Goal: Task Accomplishment & Management: Use online tool/utility

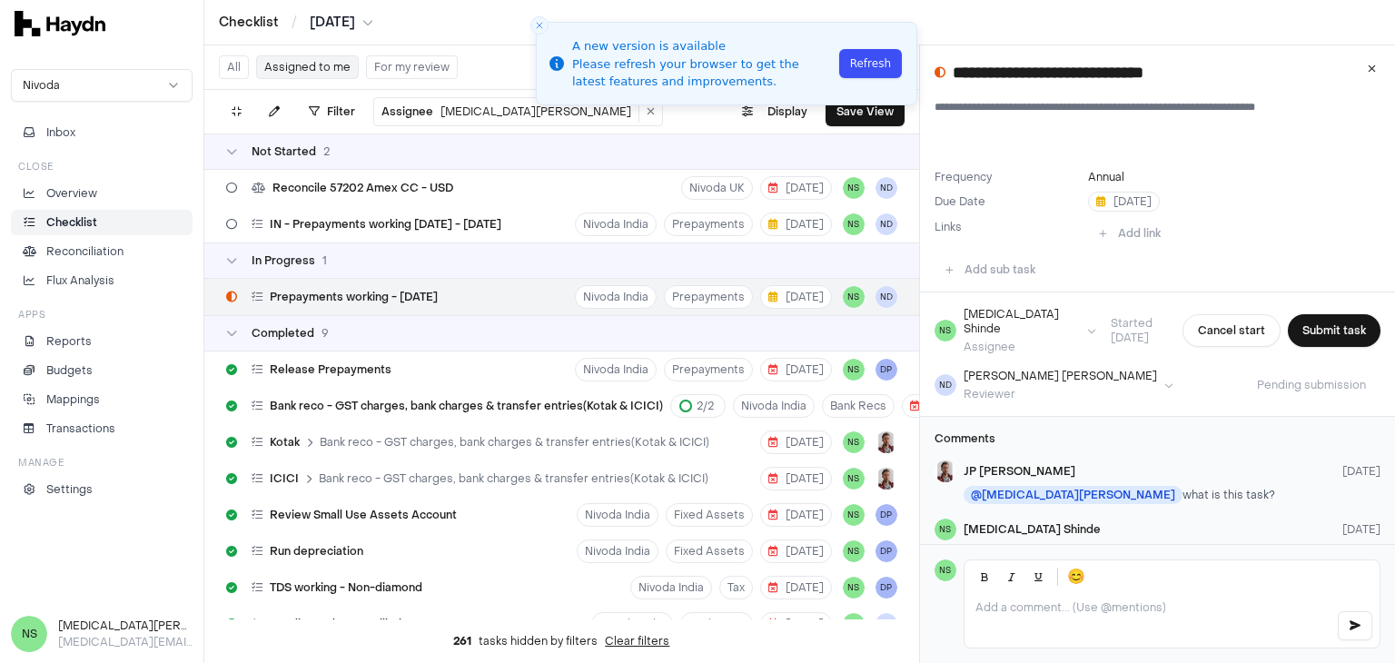
click at [861, 63] on button "Refresh" at bounding box center [870, 63] width 63 height 29
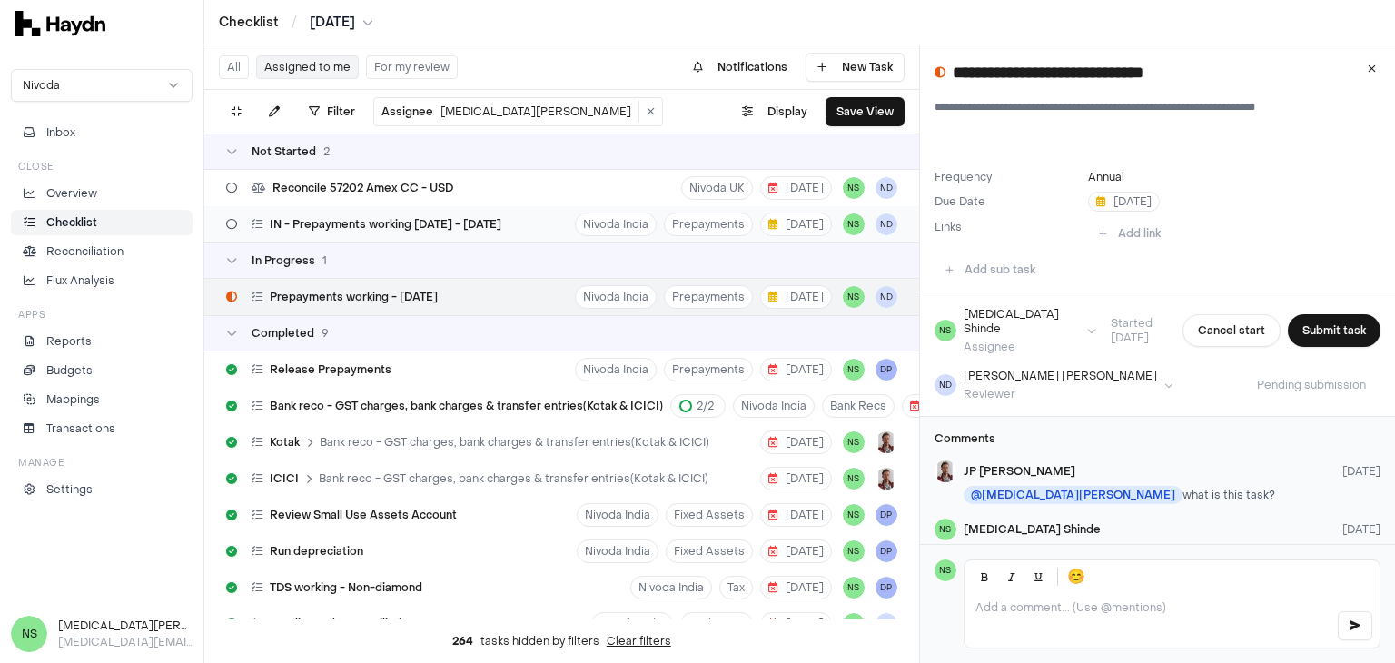
click at [450, 233] on div "IN - Prepayments working [DATE] - [DATE]" at bounding box center [364, 224] width 290 height 35
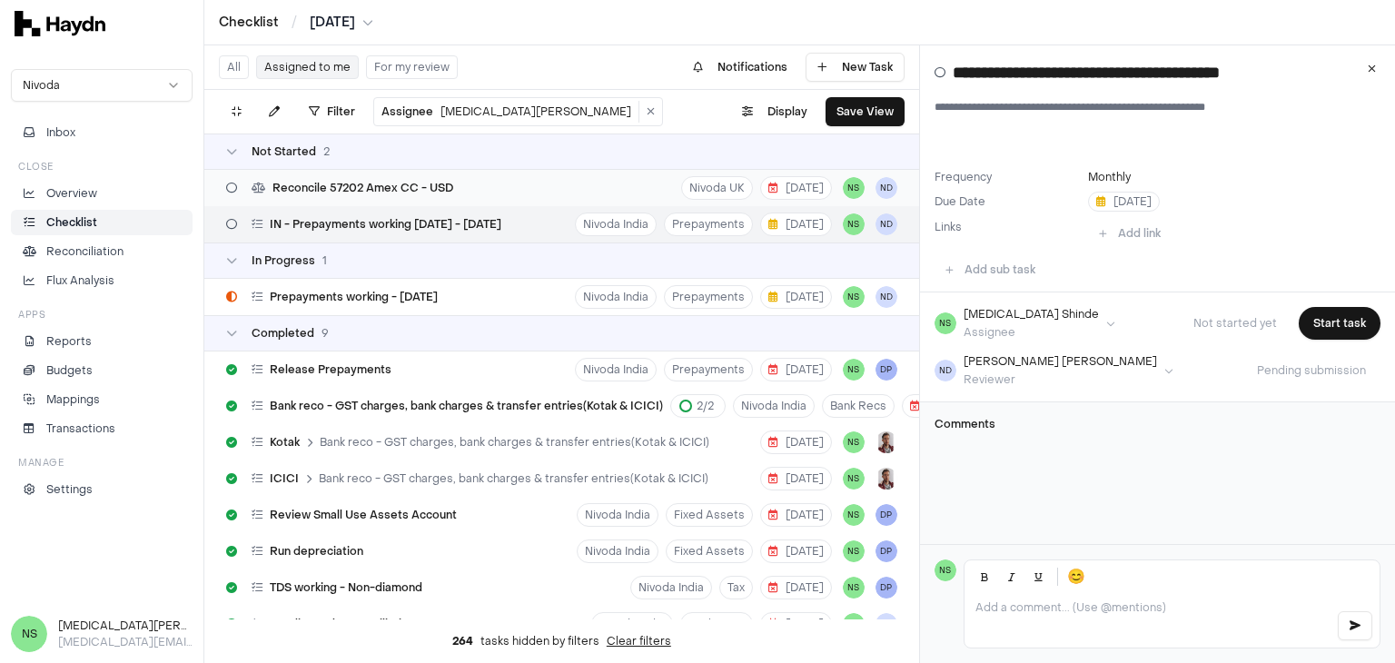
click at [451, 183] on span "Reconcile 57202 Amex CC - USD" at bounding box center [362, 188] width 181 height 15
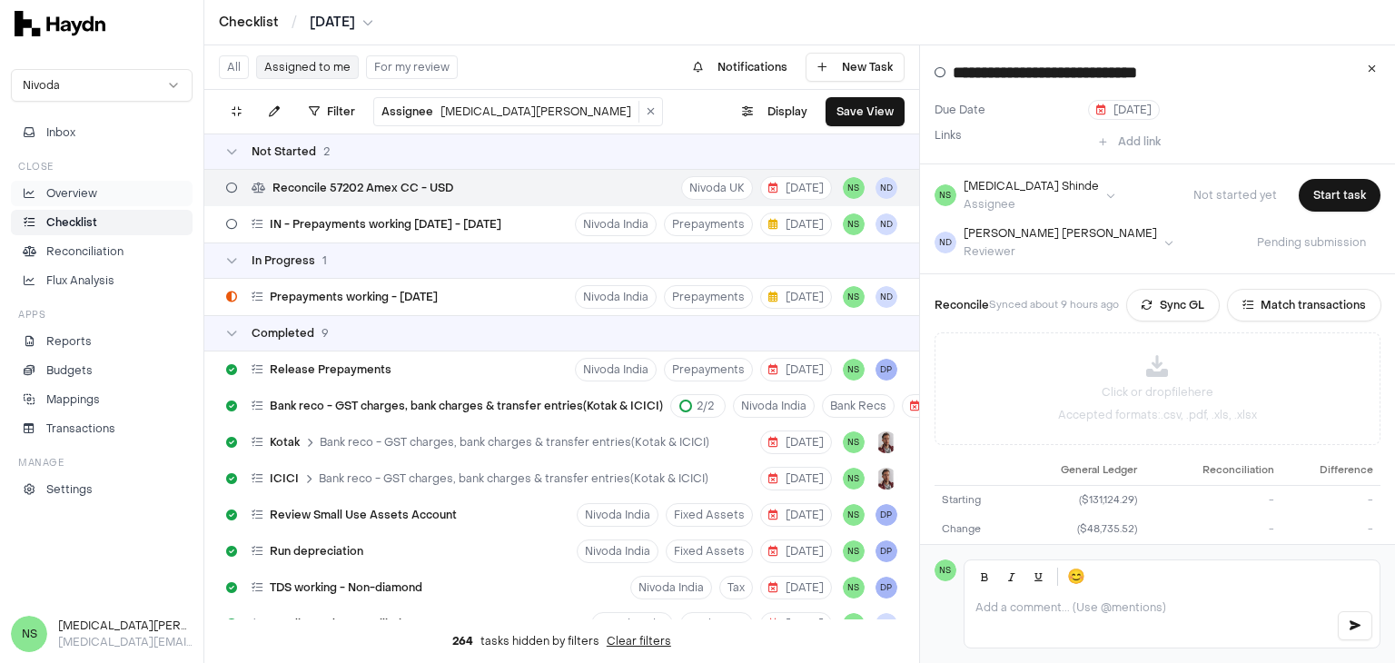
click at [104, 196] on li "Overview" at bounding box center [101, 193] width 165 height 16
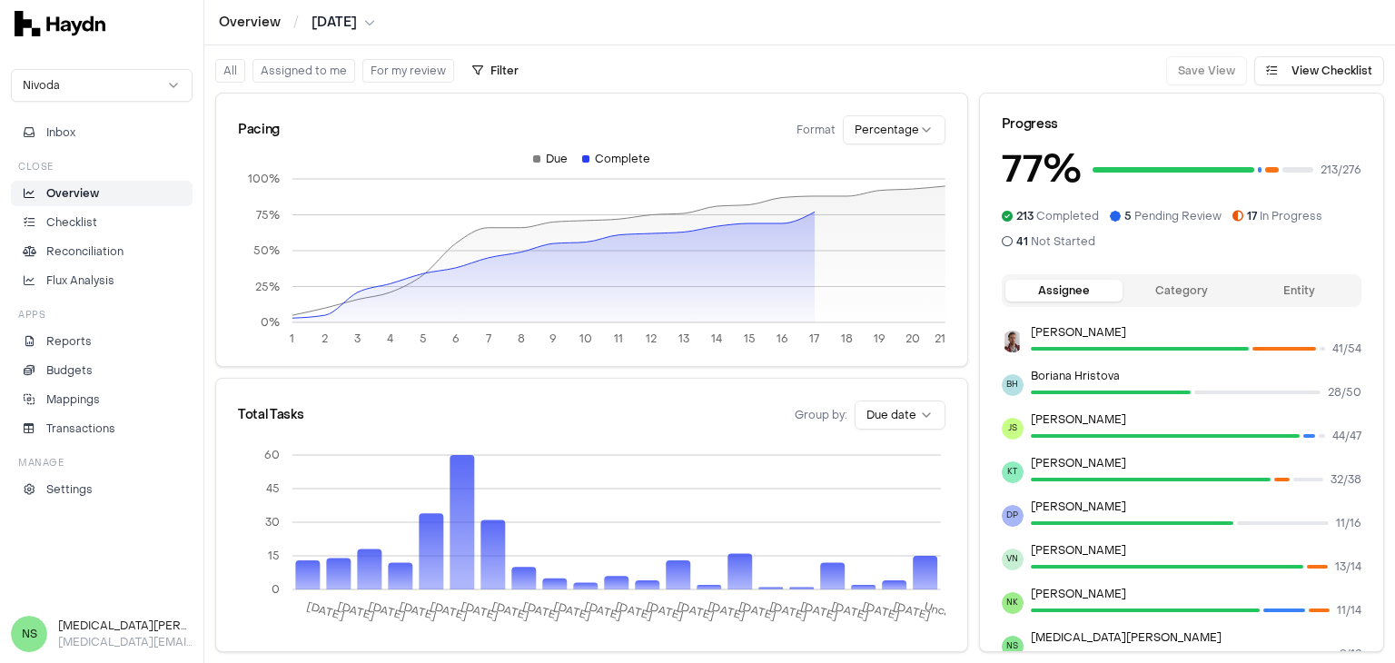
click at [338, 78] on button "Assigned to me" at bounding box center [303, 71] width 103 height 24
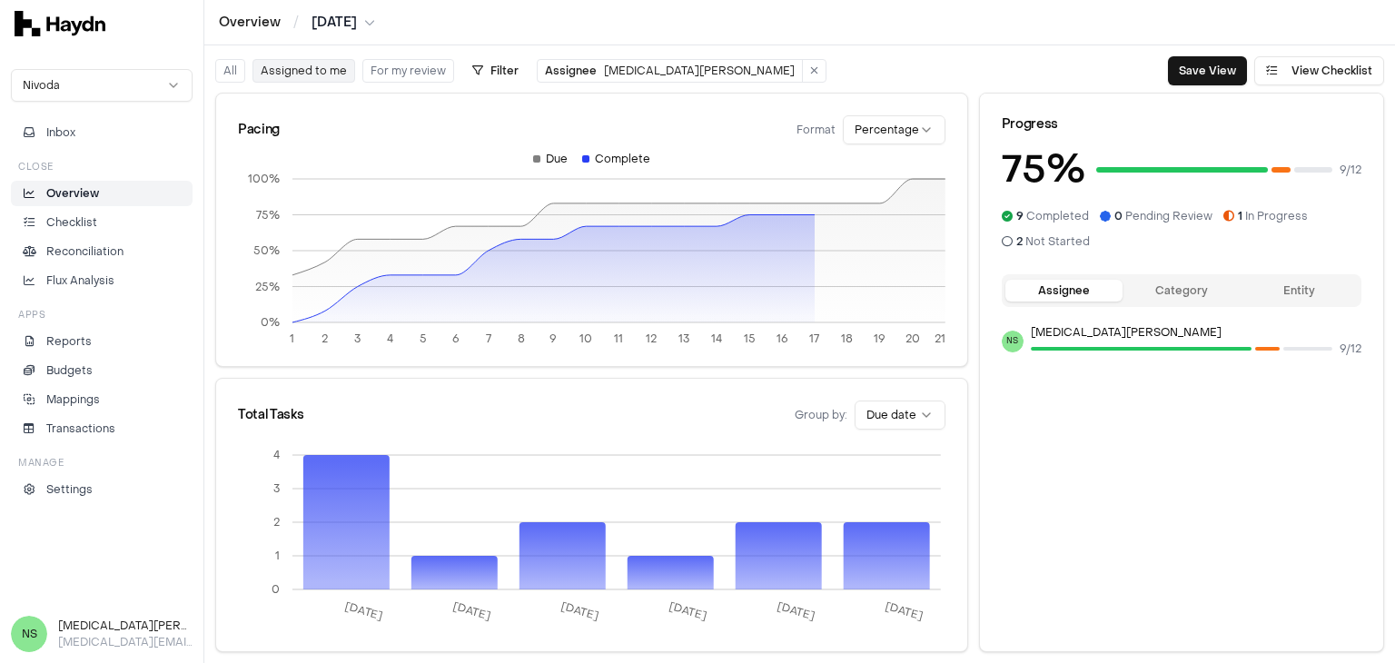
click at [293, 70] on button "Assigned to me" at bounding box center [303, 71] width 103 height 24
click at [309, 73] on button "Assigned to me" at bounding box center [303, 71] width 103 height 24
click at [87, 216] on p "Checklist" at bounding box center [71, 222] width 51 height 16
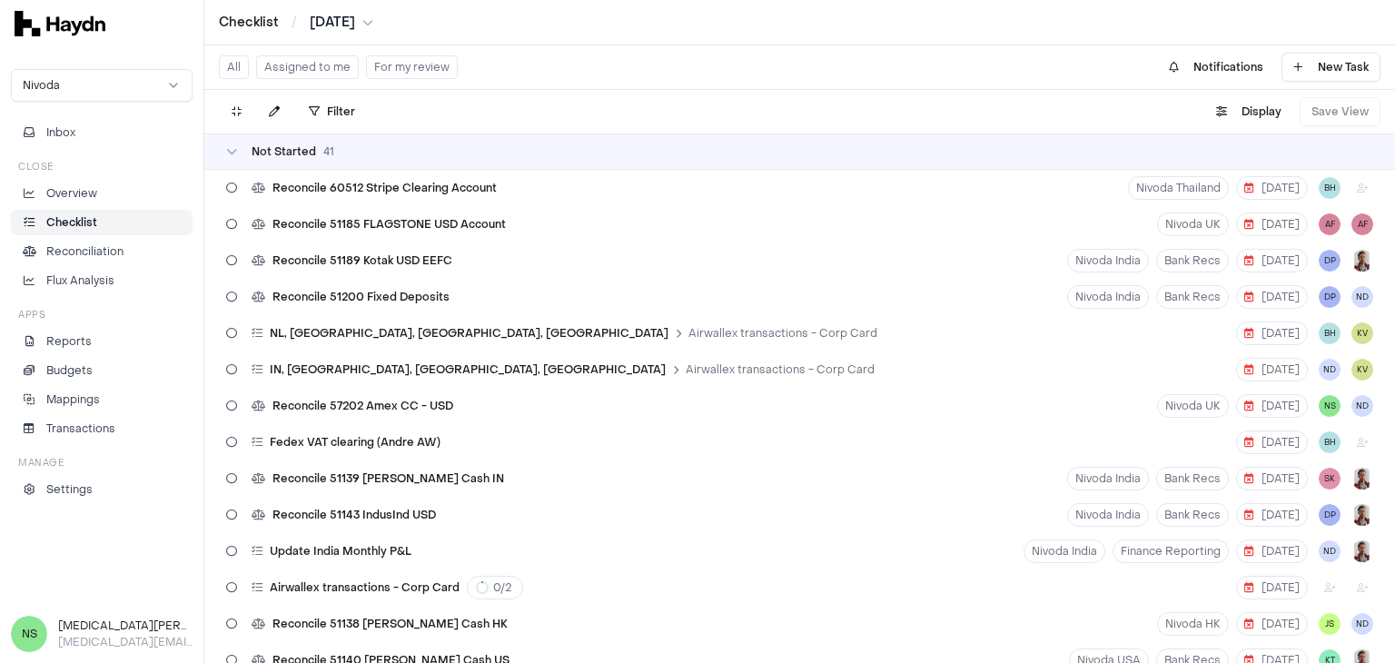
click at [323, 78] on button "Assigned to me" at bounding box center [307, 67] width 103 height 24
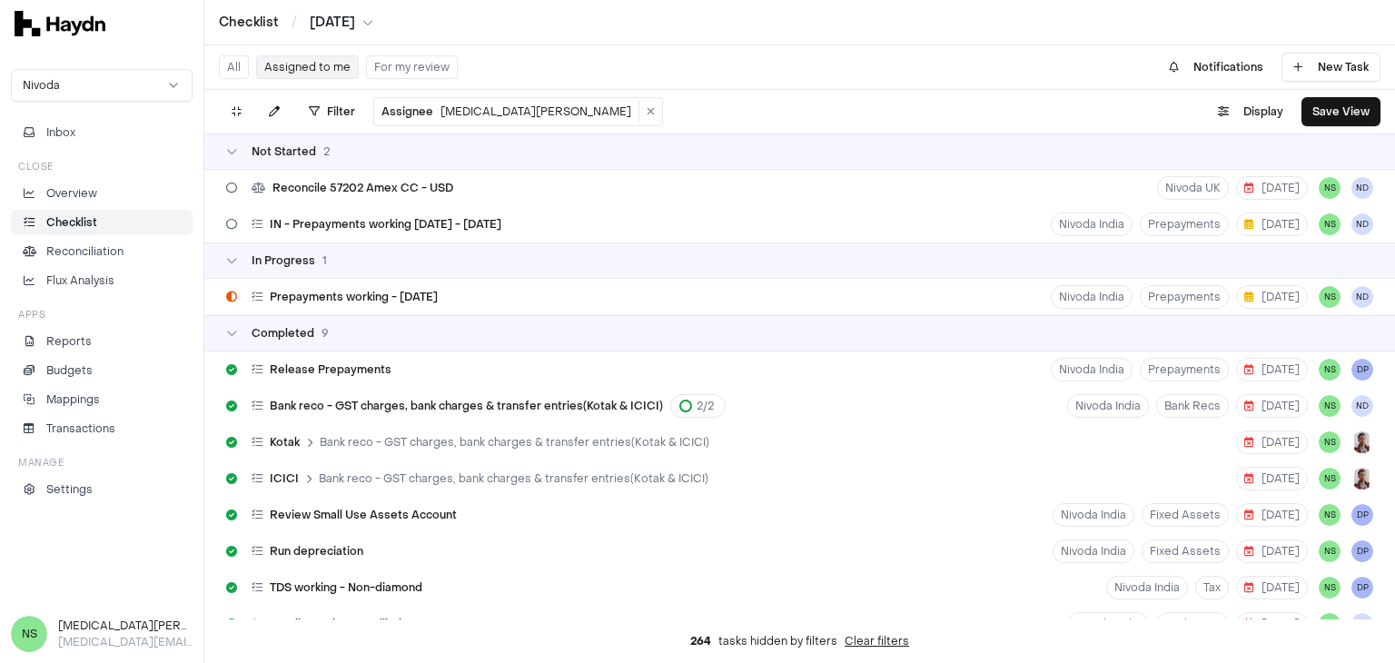
click at [429, 106] on html "Checklist / Jul 2025 Nivoda Inbox Close Overview Checklist Reconciliation Flux …" at bounding box center [697, 331] width 1395 height 663
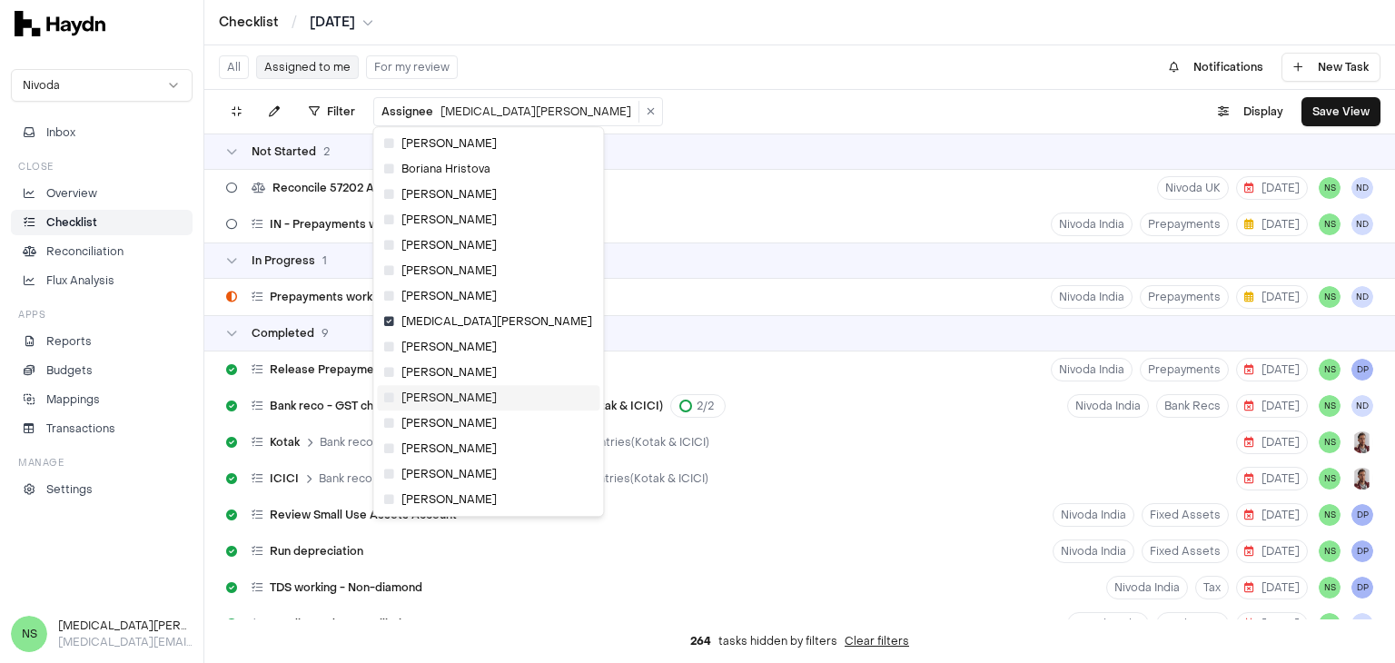
click at [391, 400] on icon at bounding box center [389, 397] width 10 height 11
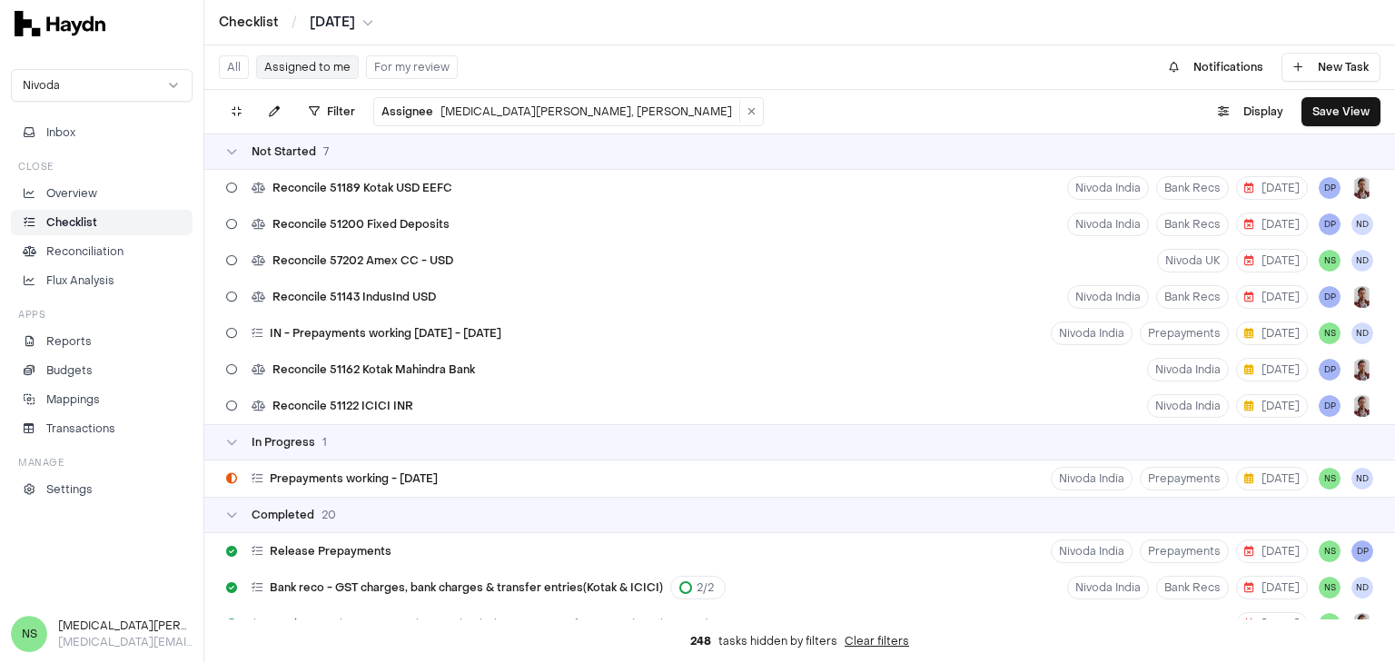
click at [328, 66] on button "Assigned to me" at bounding box center [307, 67] width 103 height 24
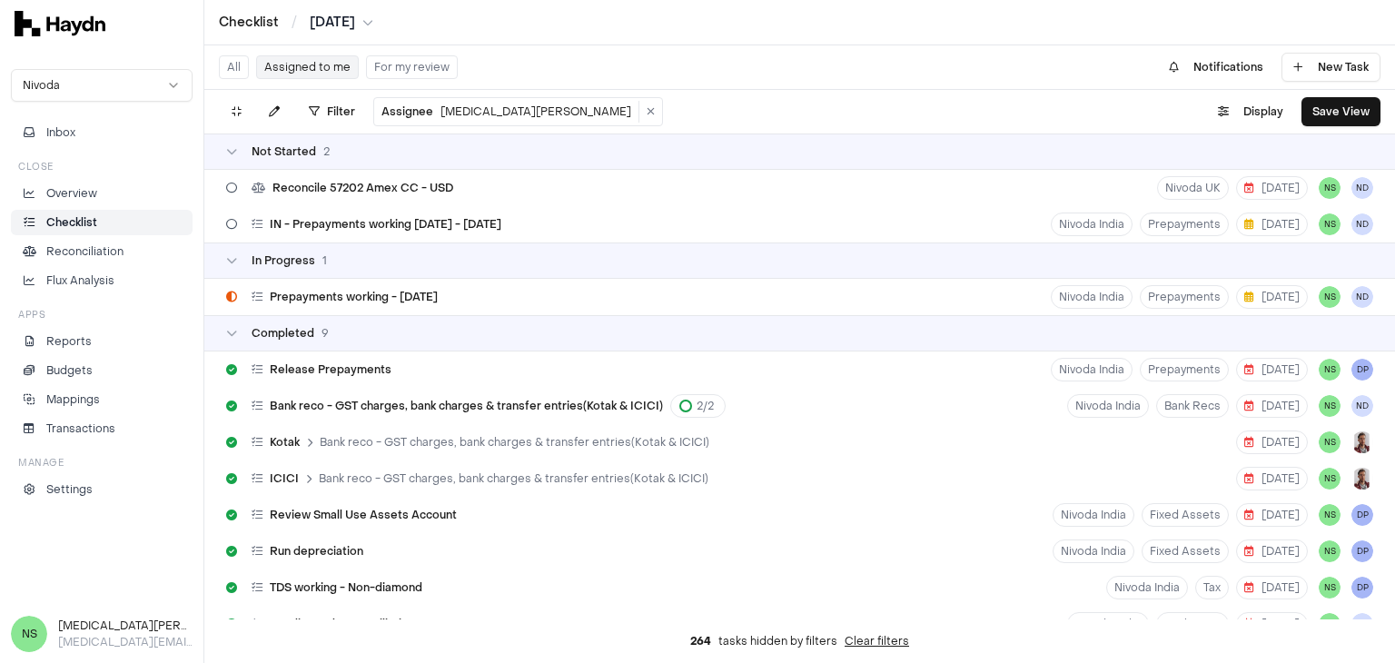
click at [422, 114] on html "Checklist / Jul 2025 Nivoda Inbox Close Overview Checklist Reconciliation Flux …" at bounding box center [697, 331] width 1395 height 663
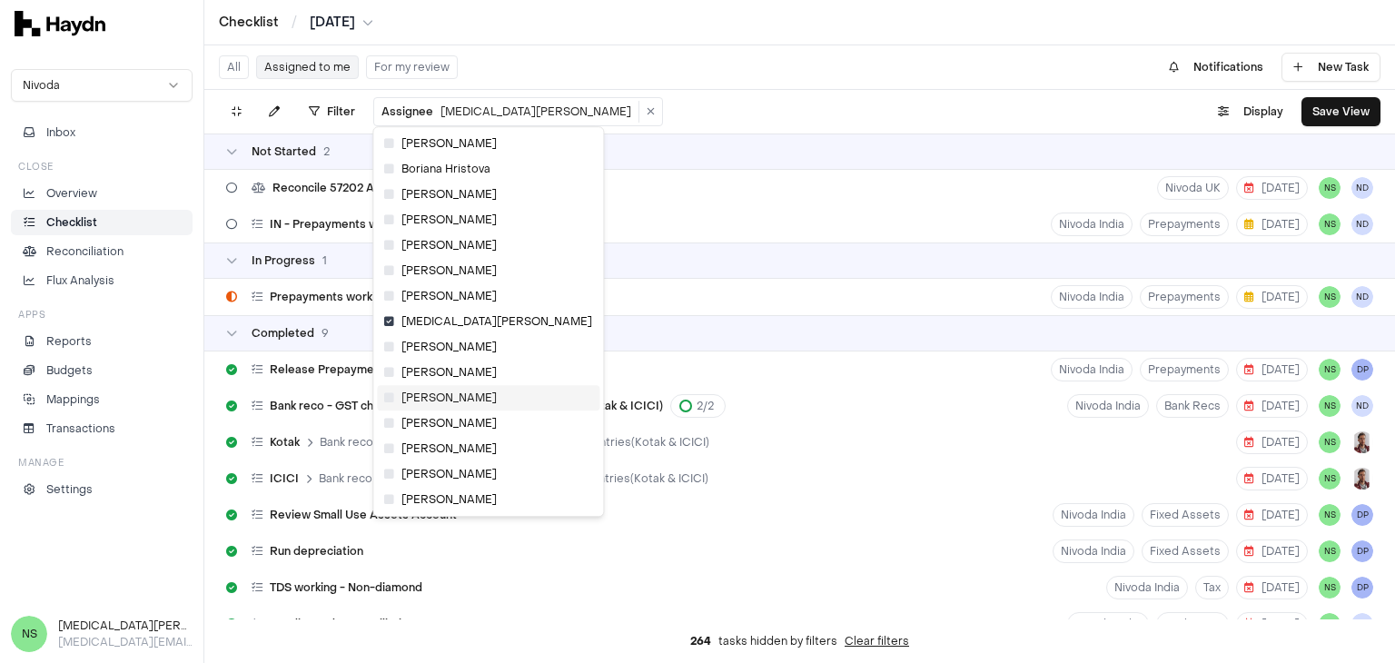
click at [388, 397] on icon at bounding box center [389, 397] width 10 height 11
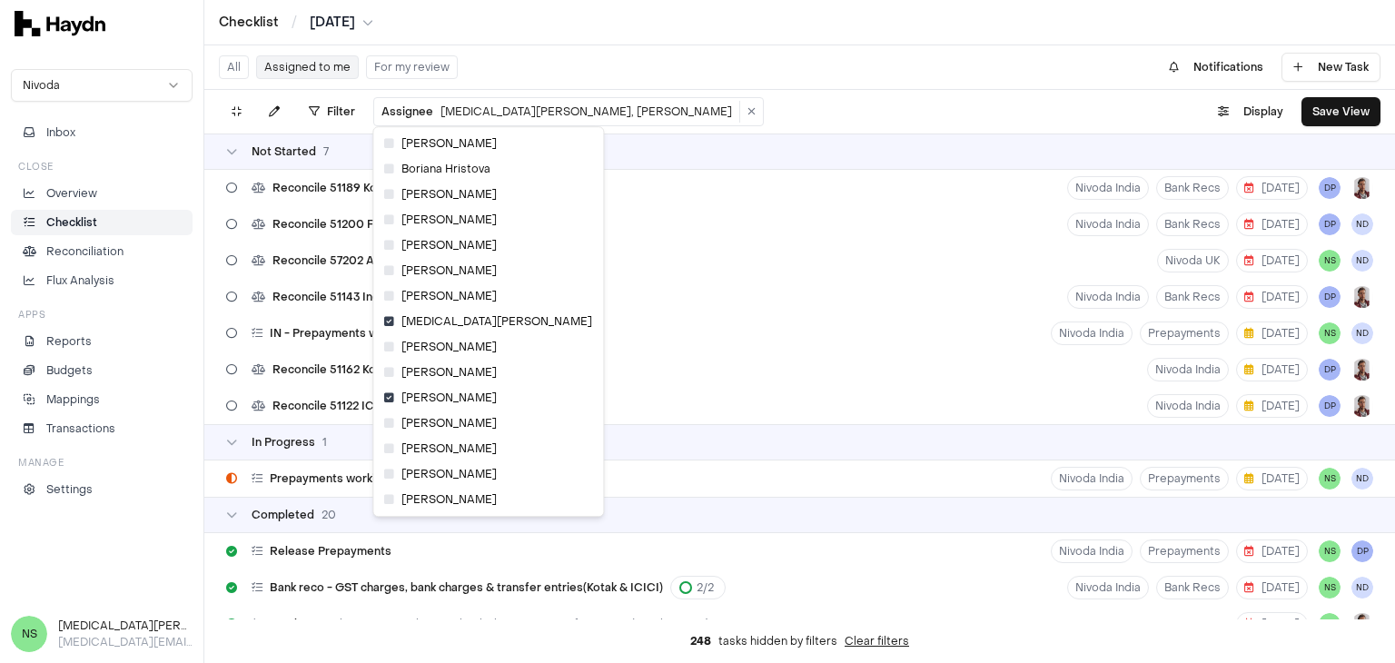
click at [409, 109] on html "Checklist / Jul 2025 Nivoda Inbox Close Overview Checklist Reconciliation Flux …" at bounding box center [697, 331] width 1395 height 663
click at [396, 321] on span "[MEDICAL_DATA][PERSON_NAME]" at bounding box center [488, 321] width 208 height 15
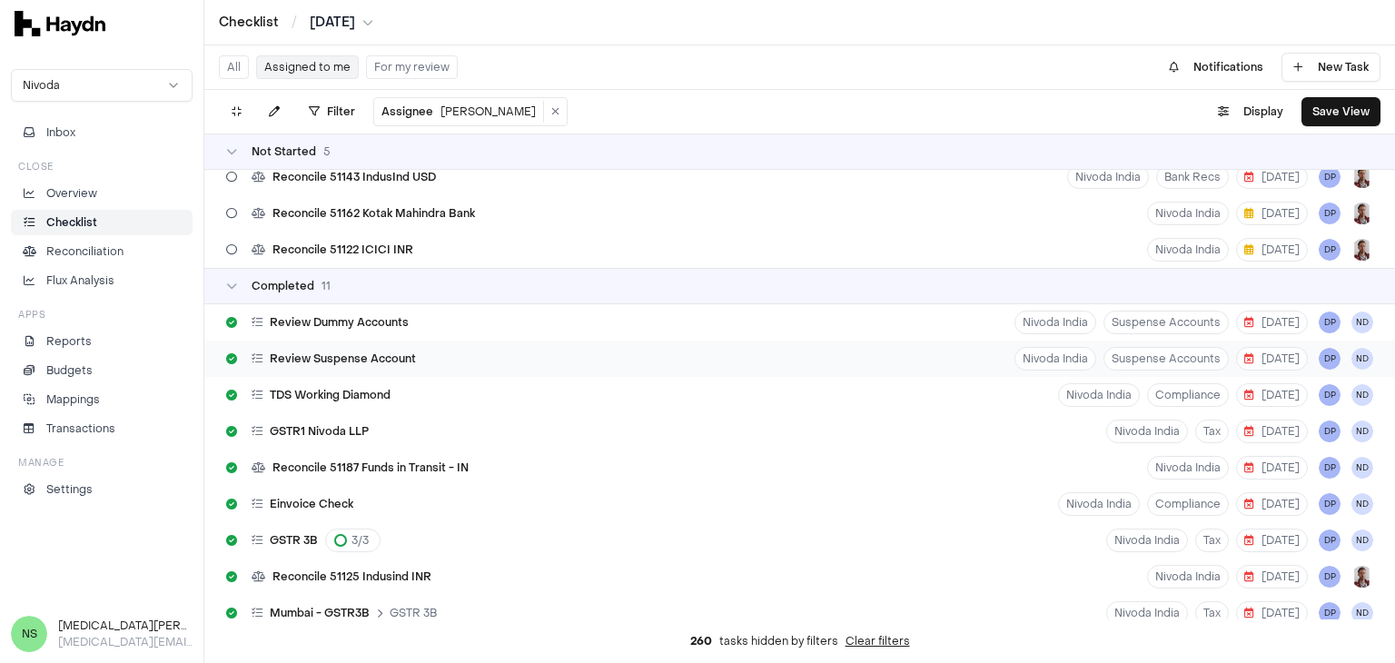
scroll to position [203, 0]
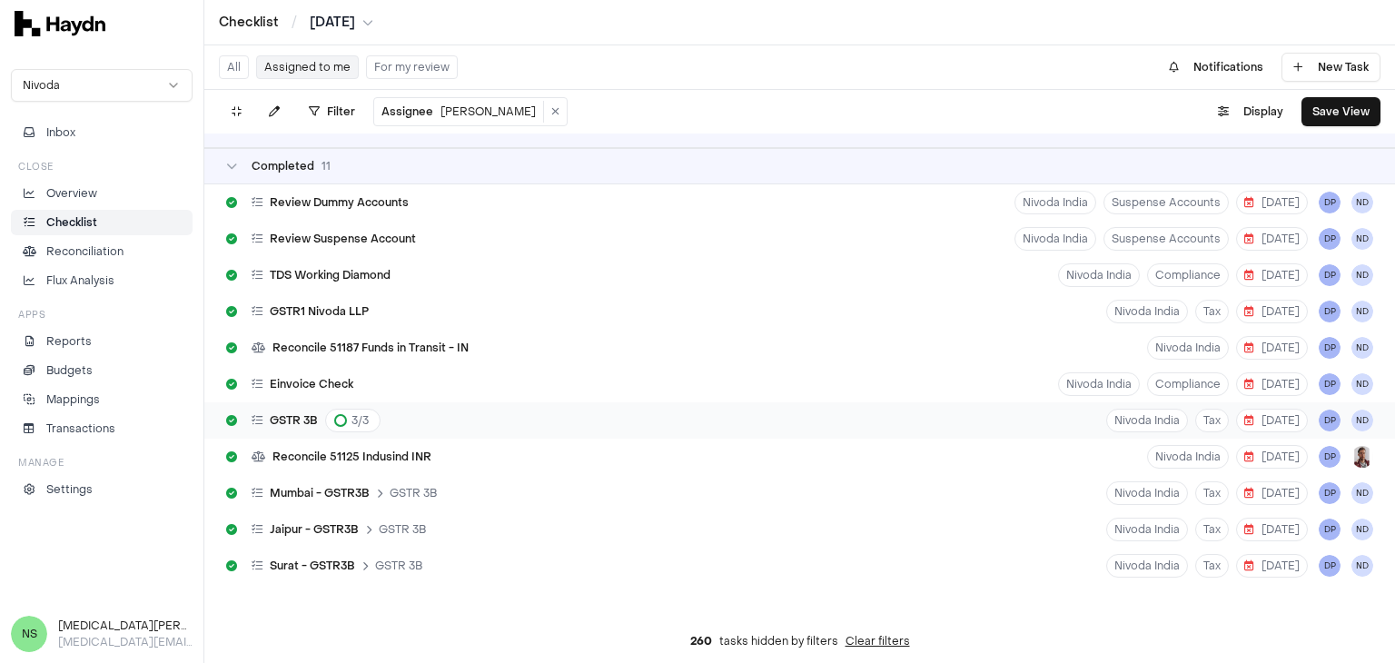
click at [570, 416] on div "GSTR 3B 3 / 3 Nivoda India Tax 20 Aug DP ND" at bounding box center [799, 420] width 1190 height 36
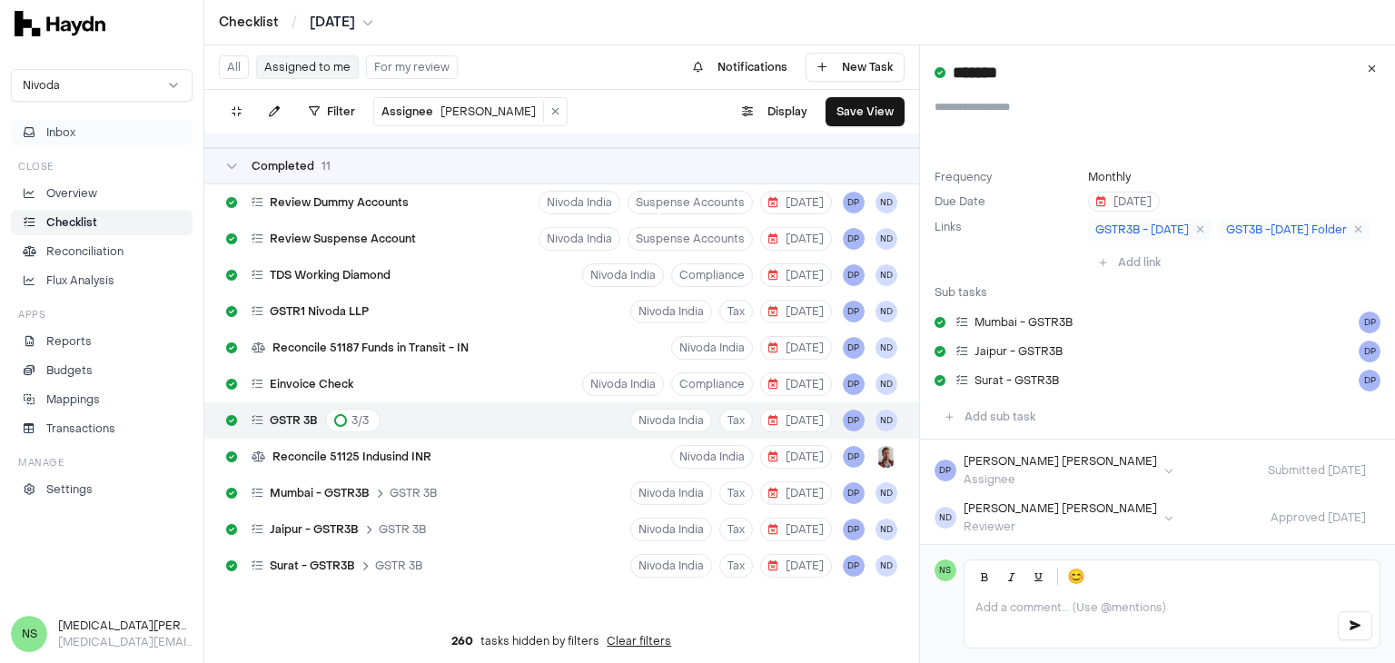
click at [101, 128] on button "Inbox" at bounding box center [102, 132] width 182 height 25
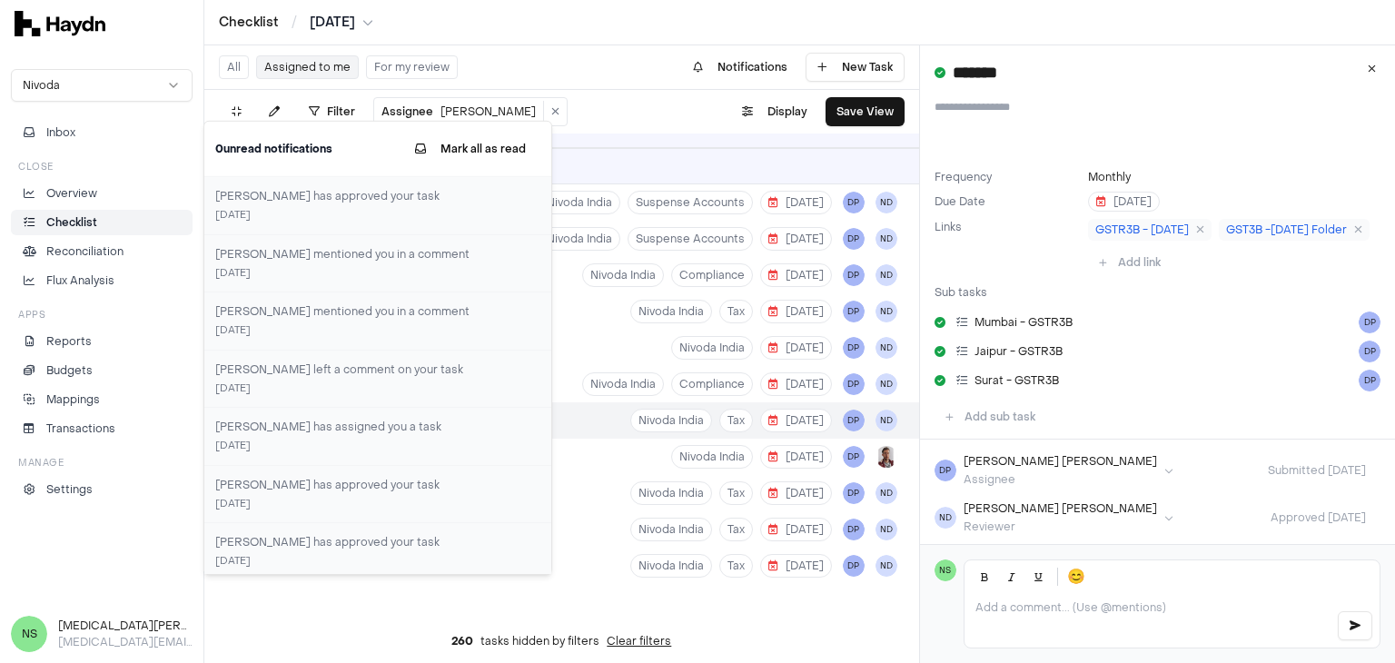
click at [87, 525] on div "Nivoda Inbox Close Overview Checklist Reconciliation Flux Analysis Apps Reports…" at bounding box center [101, 326] width 203 height 536
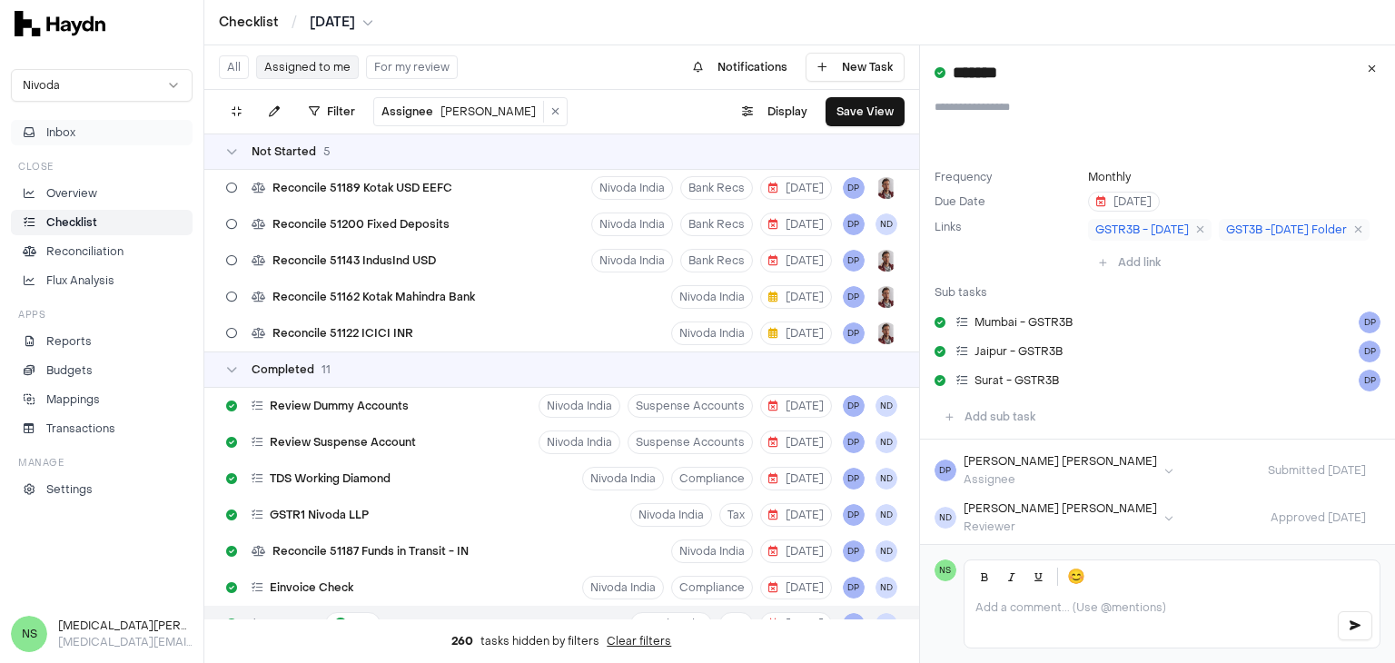
click at [104, 128] on button "Inbox" at bounding box center [102, 132] width 182 height 25
